Goal: Transaction & Acquisition: Purchase product/service

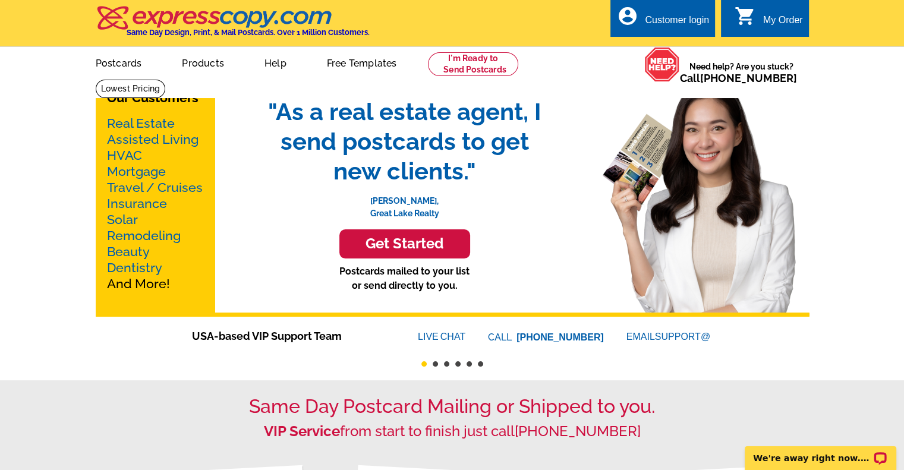
click at [135, 174] on link "Mortgage" at bounding box center [136, 171] width 59 height 15
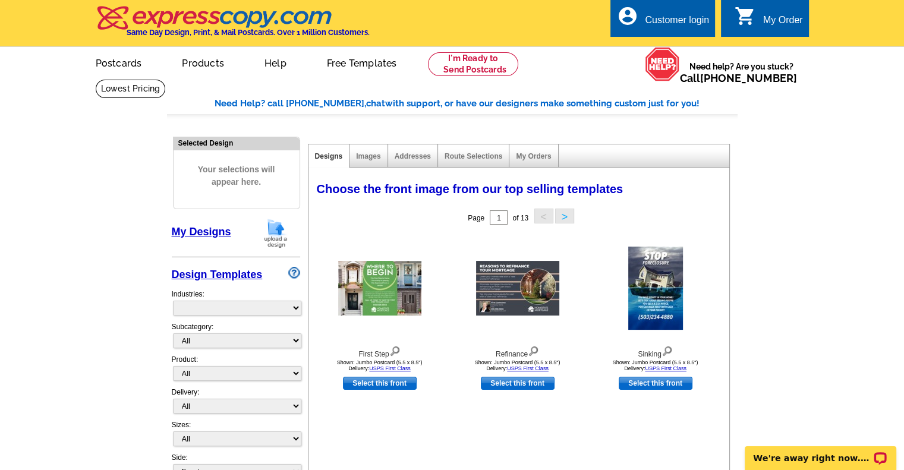
select select "774"
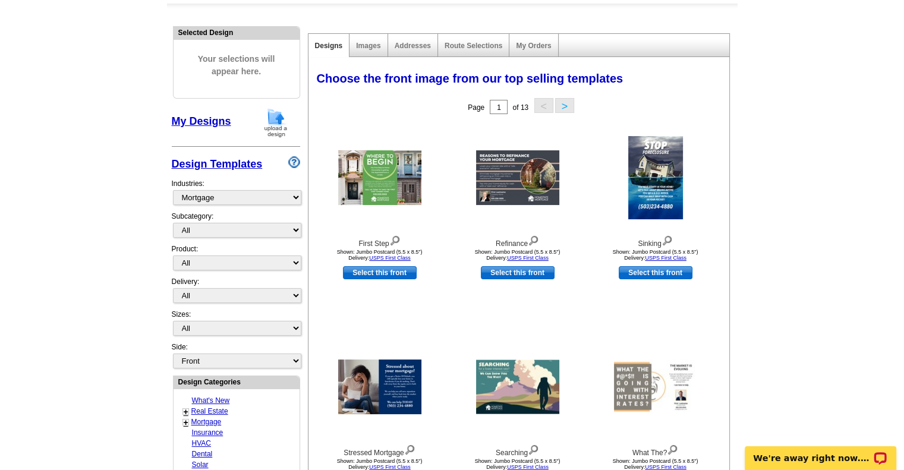
scroll to position [122, 0]
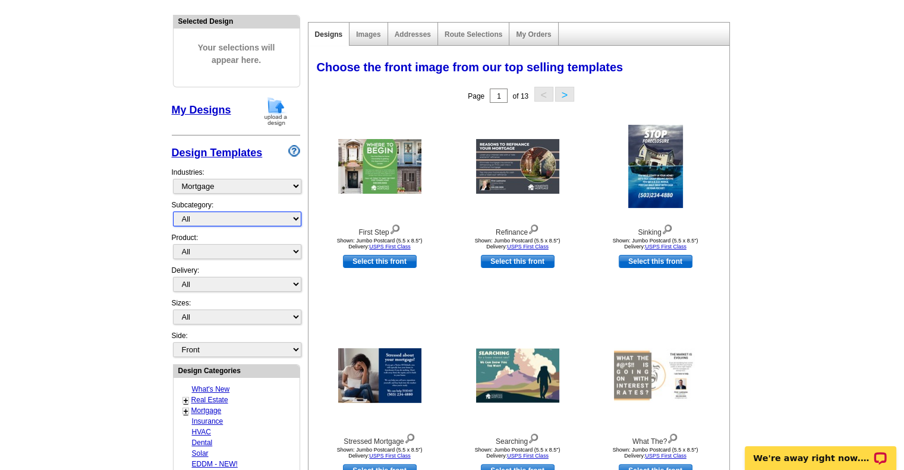
click at [257, 218] on select "All Distressed Homeowners Lending Refinance Seminars" at bounding box center [237, 219] width 128 height 15
select select "1170"
click at [173, 212] on select "All Distressed Homeowners Lending Refinance Seminars" at bounding box center [237, 219] width 128 height 15
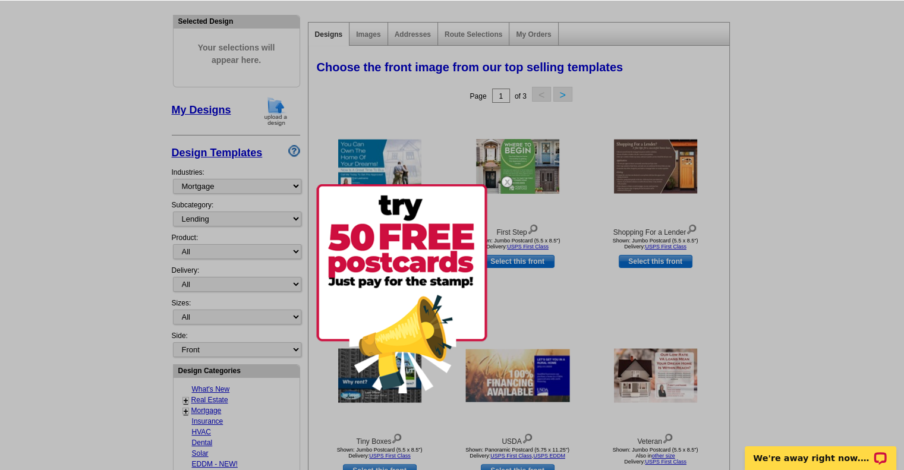
click at [433, 238] on img at bounding box center [401, 288] width 171 height 209
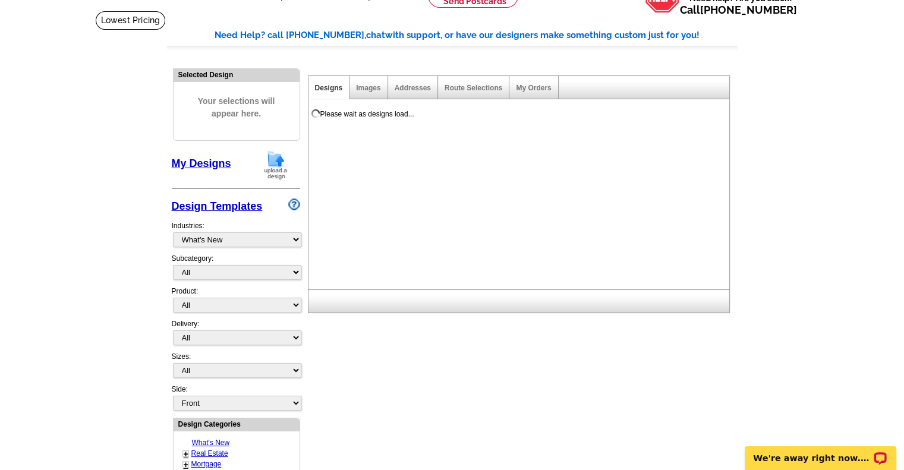
scroll to position [64, 0]
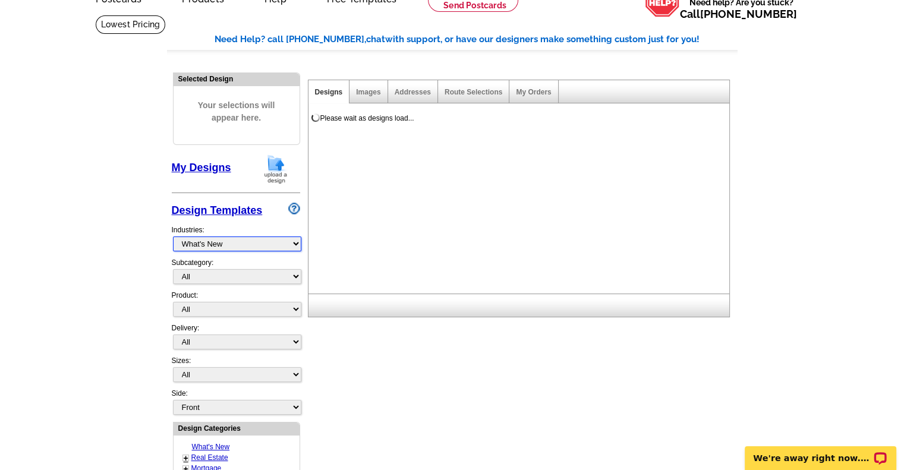
click at [257, 247] on select "What's New Real Estate Mortgage Insurance HVAC Dental Solar EDDM - NEW! Calenda…" at bounding box center [237, 244] width 128 height 15
select select "774"
click at [173, 237] on select "What's New Real Estate Mortgage Insurance HVAC Dental Solar EDDM - NEW! Calenda…" at bounding box center [237, 244] width 128 height 15
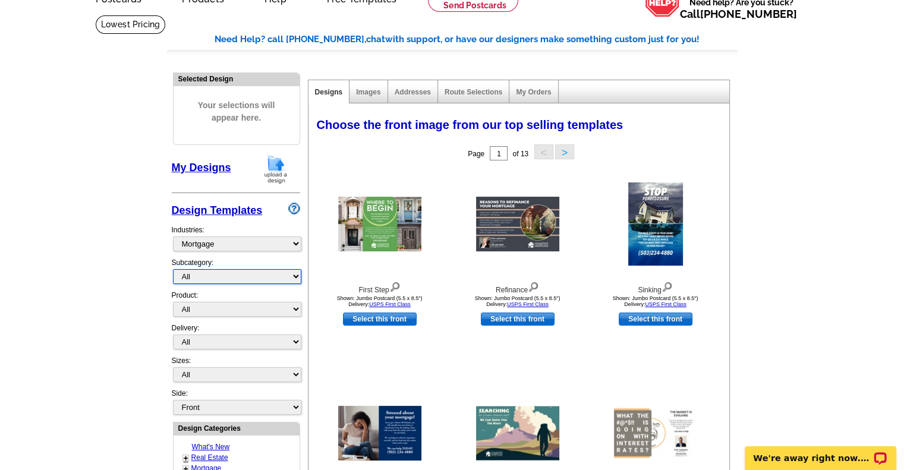
click at [235, 277] on select "All Distressed Homeowners Lending Refinance Seminars" at bounding box center [237, 276] width 128 height 15
click at [801, 244] on main "Need Help? call [PHONE_NUMBER], chat with support, or have our designers make s…" at bounding box center [452, 457] width 904 height 884
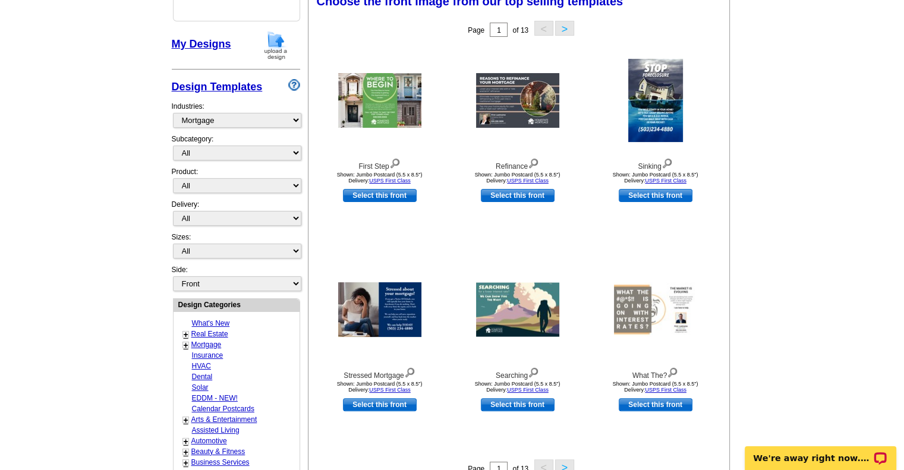
scroll to position [175, 0]
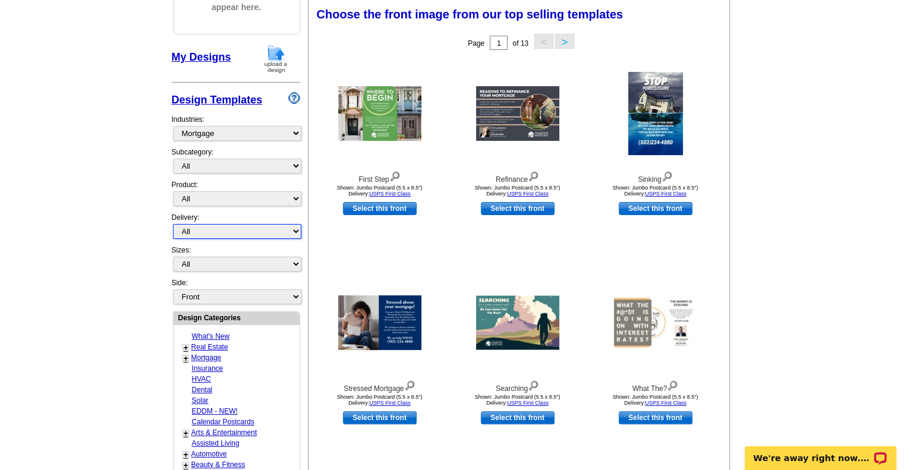
click at [267, 227] on select "All First Class Mail Shipped to Me EDDM Save 66% on Postage" at bounding box center [237, 231] width 128 height 15
select select "4"
click at [173, 224] on select "All First Class Mail Shipped to Me EDDM Save 66% on Postage" at bounding box center [237, 231] width 128 height 15
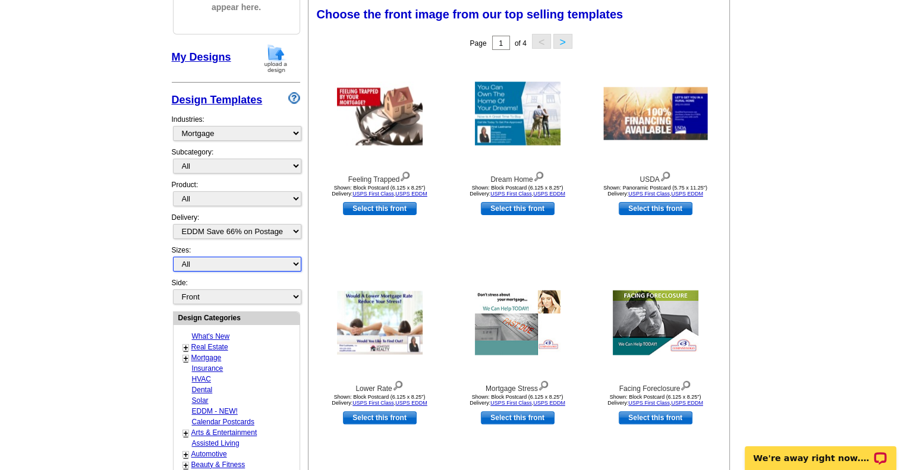
click at [222, 264] on select "All Jumbo Postcard (5.5" x 8.5") Regular Postcard (4.25" x 5.6") Panoramic Post…" at bounding box center [237, 264] width 128 height 15
select select "14"
click at [173, 257] on select "All Jumbo Postcard (5.5" x 8.5") Regular Postcard (4.25" x 5.6") Panoramic Post…" at bounding box center [237, 264] width 128 height 15
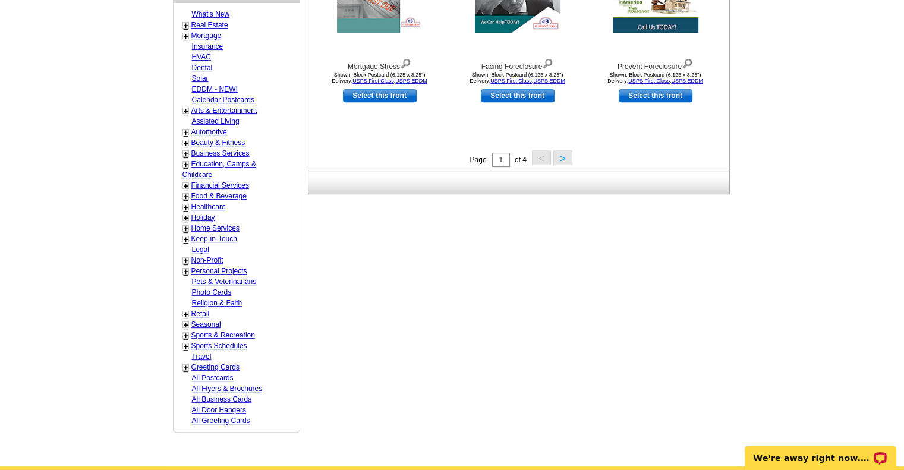
scroll to position [0, 0]
